Goal: Transaction & Acquisition: Purchase product/service

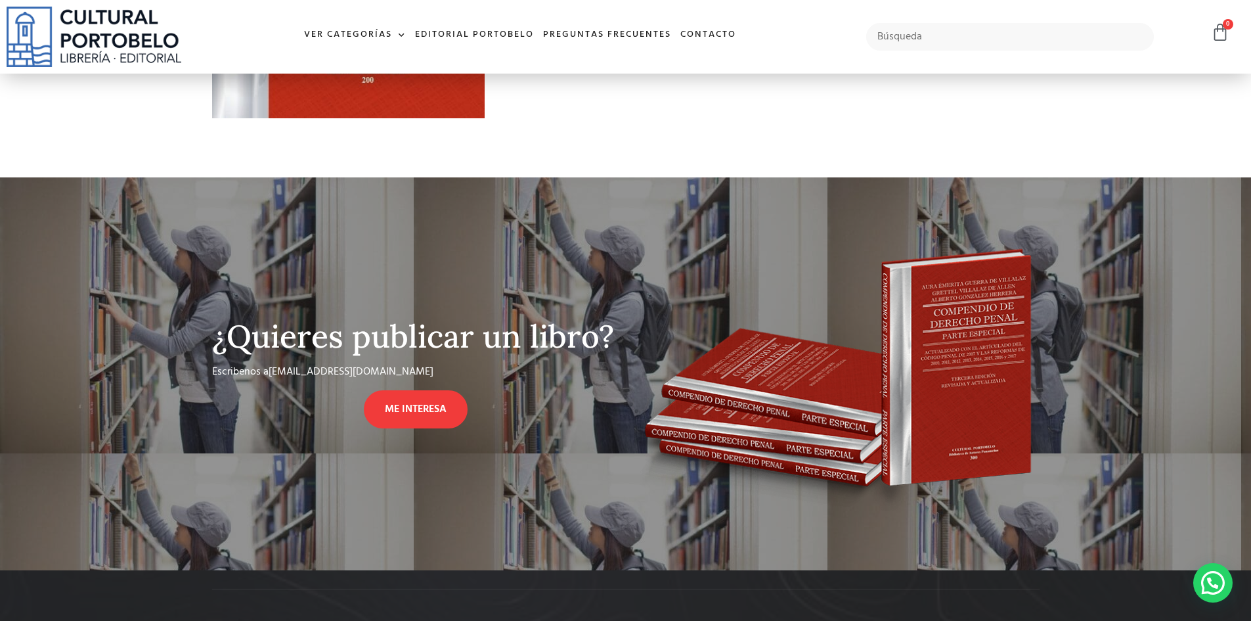
scroll to position [581, 0]
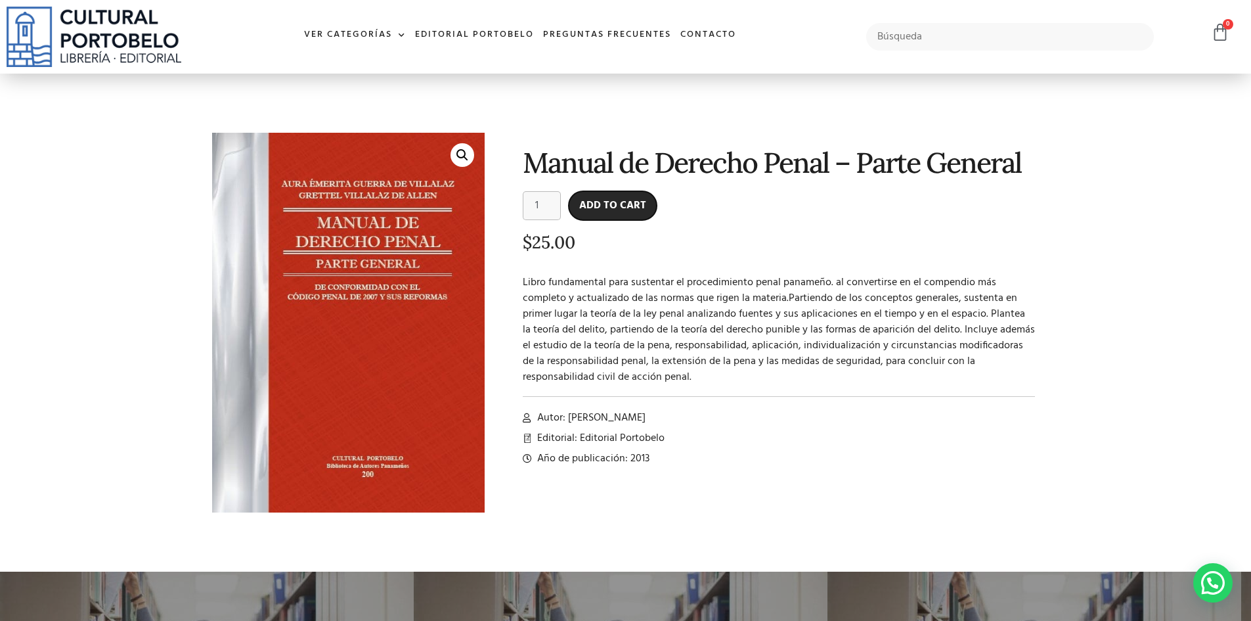
click at [605, 206] on button "Add to cart" at bounding box center [613, 205] width 88 height 29
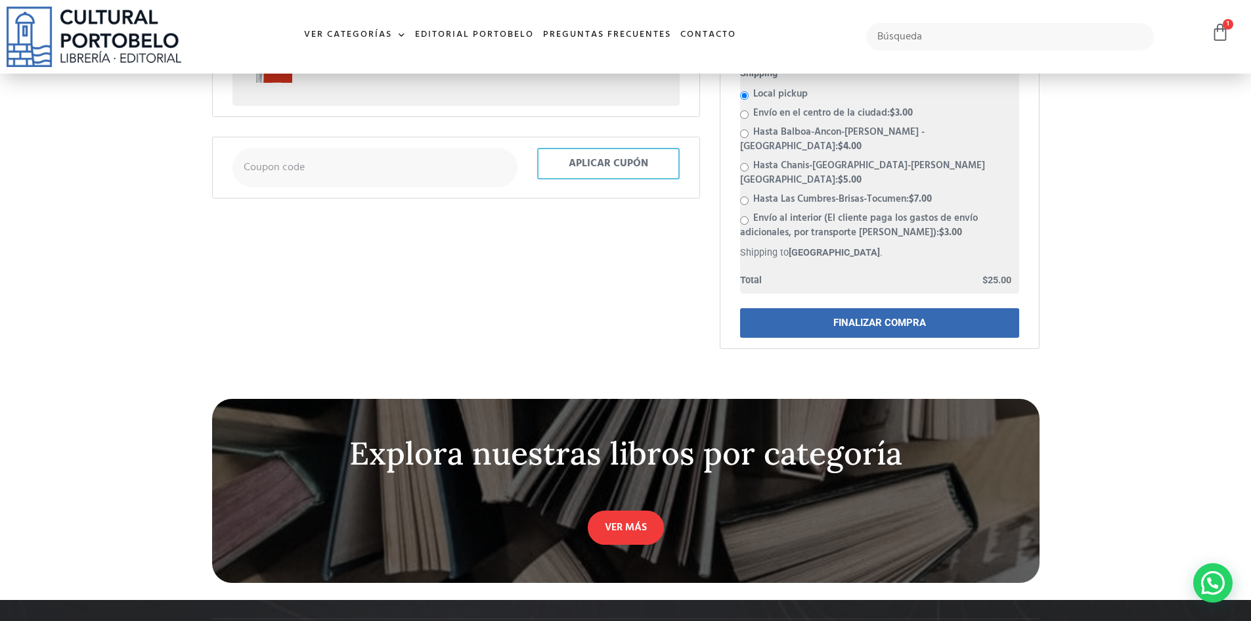
scroll to position [305, 0]
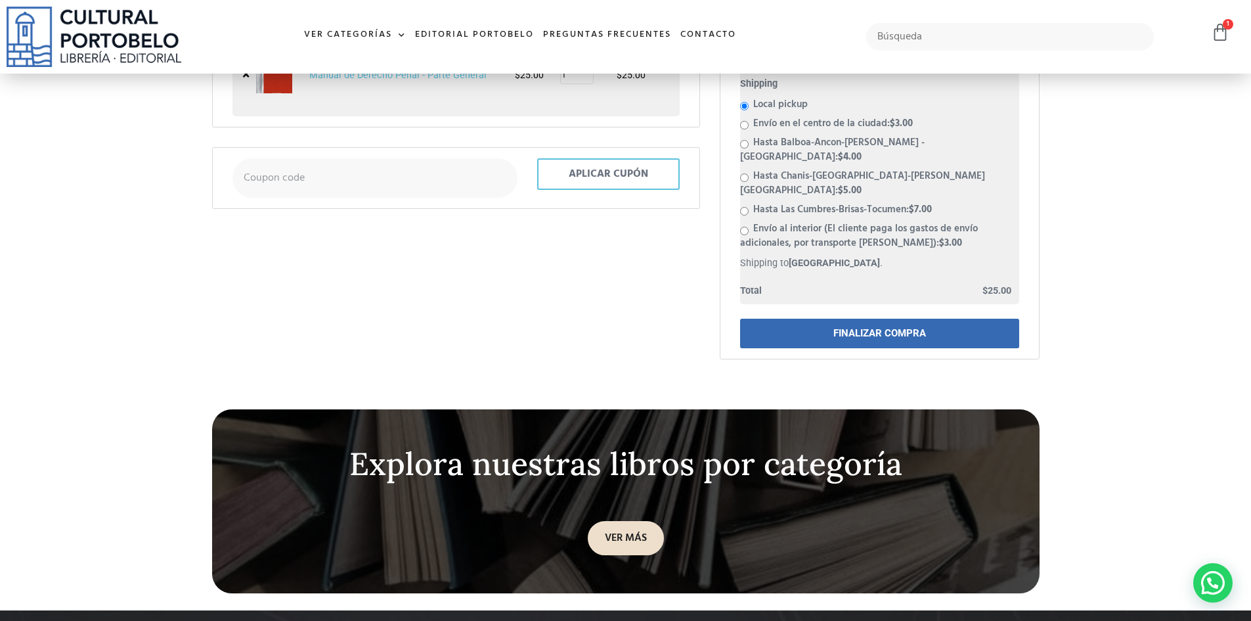
click at [613, 521] on link "VER MÁS" at bounding box center [626, 538] width 76 height 34
